Goal: Transaction & Acquisition: Purchase product/service

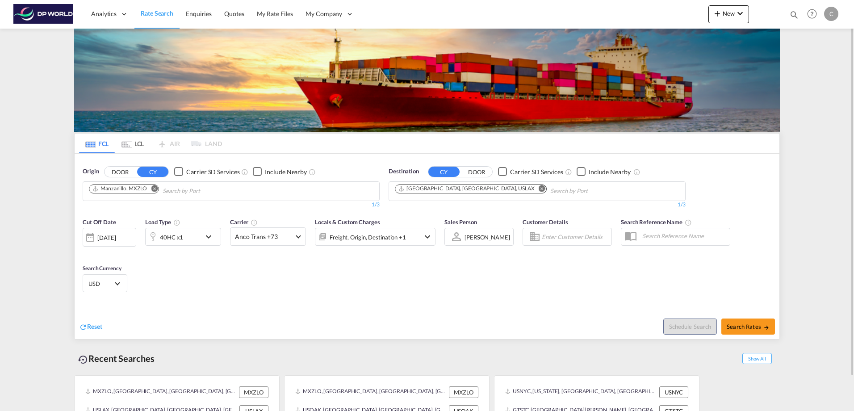
click at [155, 188] on md-icon "Remove" at bounding box center [154, 188] width 7 height 7
click at [121, 188] on input "Chips input." at bounding box center [131, 191] width 85 height 14
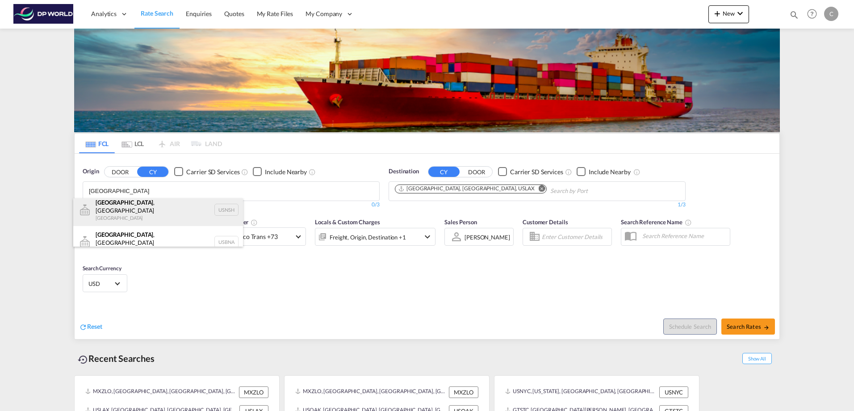
scroll to position [5, 0]
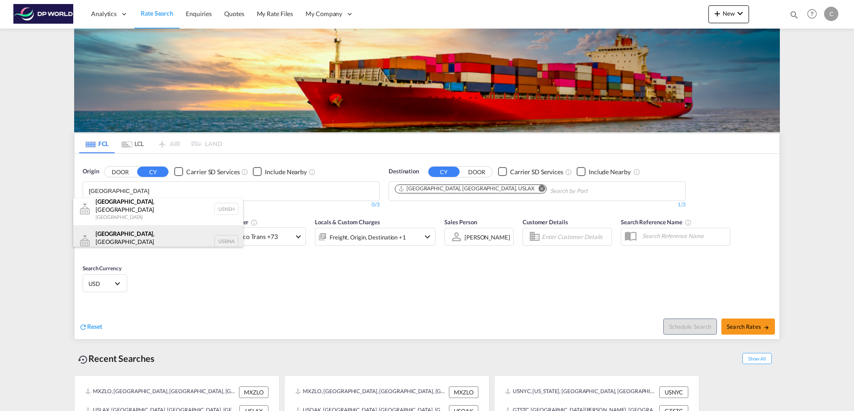
type input "[GEOGRAPHIC_DATA]"
click at [116, 232] on div "[GEOGRAPHIC_DATA] , [GEOGRAPHIC_DATA] [GEOGRAPHIC_DATA] USBNA" at bounding box center [158, 241] width 170 height 32
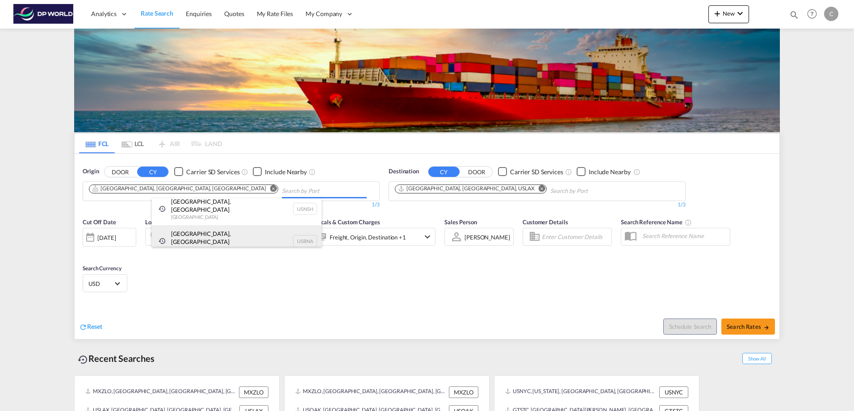
scroll to position [0, 0]
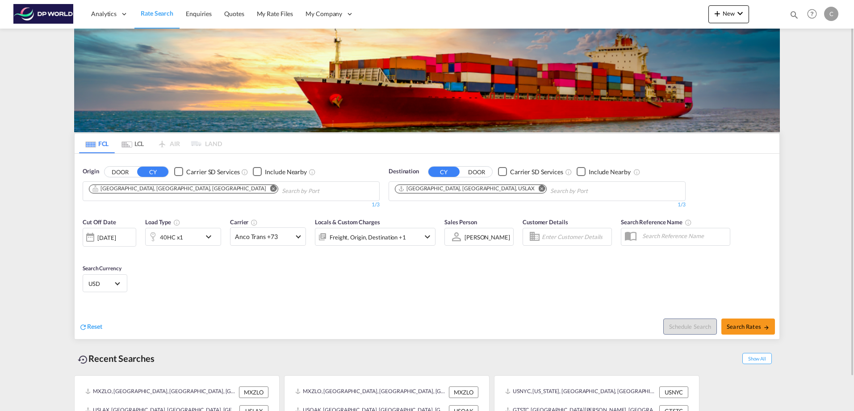
click at [539, 188] on md-icon "Remove" at bounding box center [542, 188] width 7 height 7
type input "G"
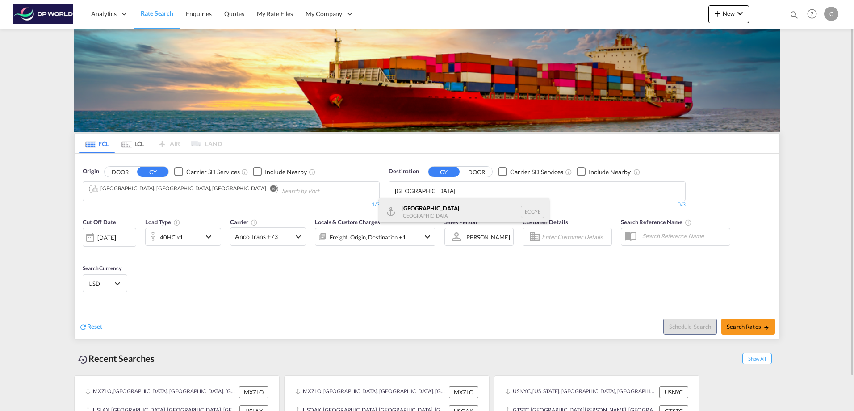
type input "[GEOGRAPHIC_DATA]"
click at [420, 207] on div "Guayaquil [GEOGRAPHIC_DATA] [GEOGRAPHIC_DATA]" at bounding box center [464, 211] width 170 height 27
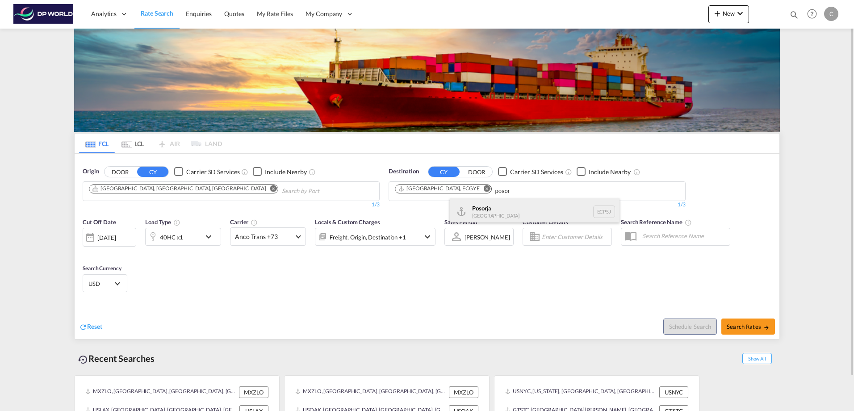
type input "posor"
click at [476, 210] on div "[PERSON_NAME] [GEOGRAPHIC_DATA] ECPSJ" at bounding box center [535, 211] width 170 height 27
click at [203, 236] on div "40HC x1" at bounding box center [183, 237] width 76 height 18
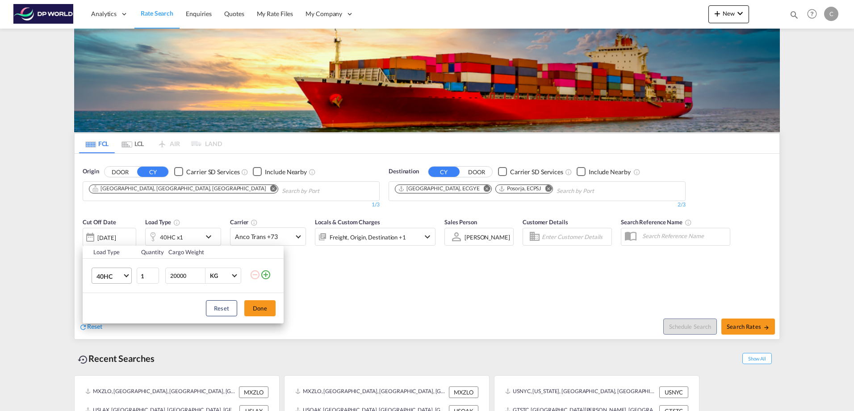
click at [129, 274] on span "Choose: \a40HC" at bounding box center [126, 274] width 5 height 5
click at [108, 237] on div "20GP" at bounding box center [104, 233] width 16 height 9
click at [258, 309] on button "Done" at bounding box center [259, 308] width 31 height 16
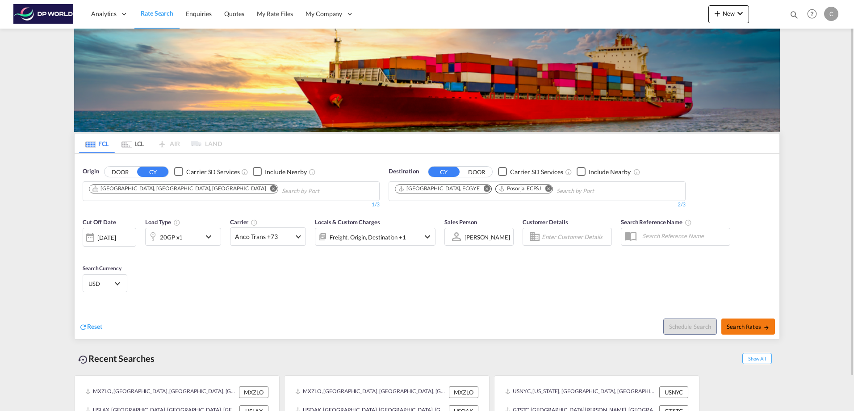
click at [748, 322] on button "Search Rates" at bounding box center [748, 326] width 54 height 16
type input "USBNA to ECGYE,ECPSJ / [DATE]"
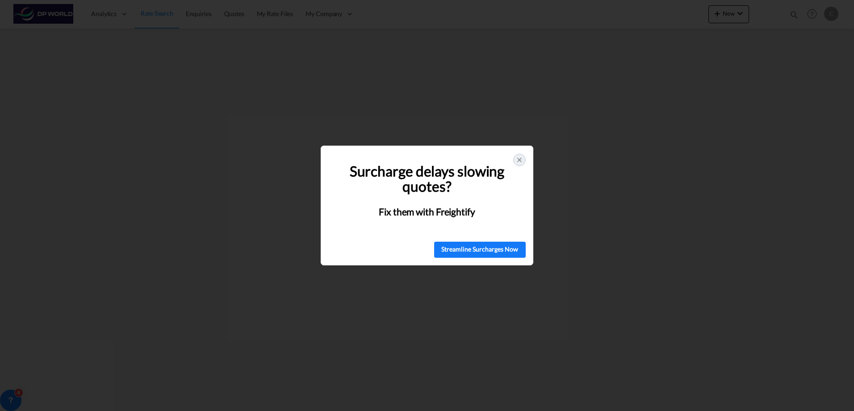
drag, startPoint x: 519, startPoint y: 159, endPoint x: 518, endPoint y: 165, distance: 5.9
click at [520, 159] on icon at bounding box center [519, 159] width 7 height 7
